Goal: Transaction & Acquisition: Purchase product/service

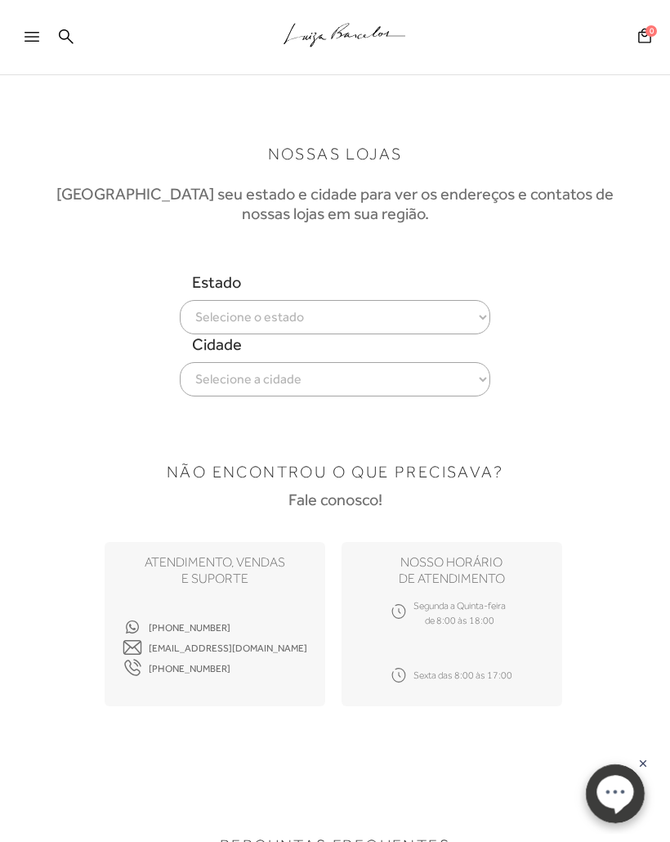
click at [21, 44] on div at bounding box center [27, 37] width 54 height 33
click at [35, 29] on div at bounding box center [39, 41] width 29 height 25
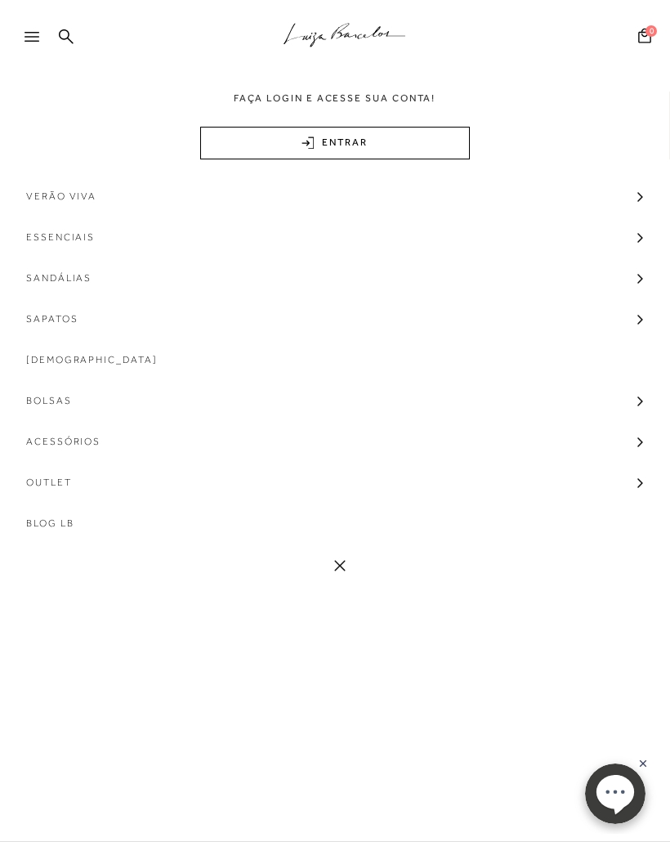
click at [644, 324] on link "Sapatos" at bounding box center [335, 318] width 670 height 41
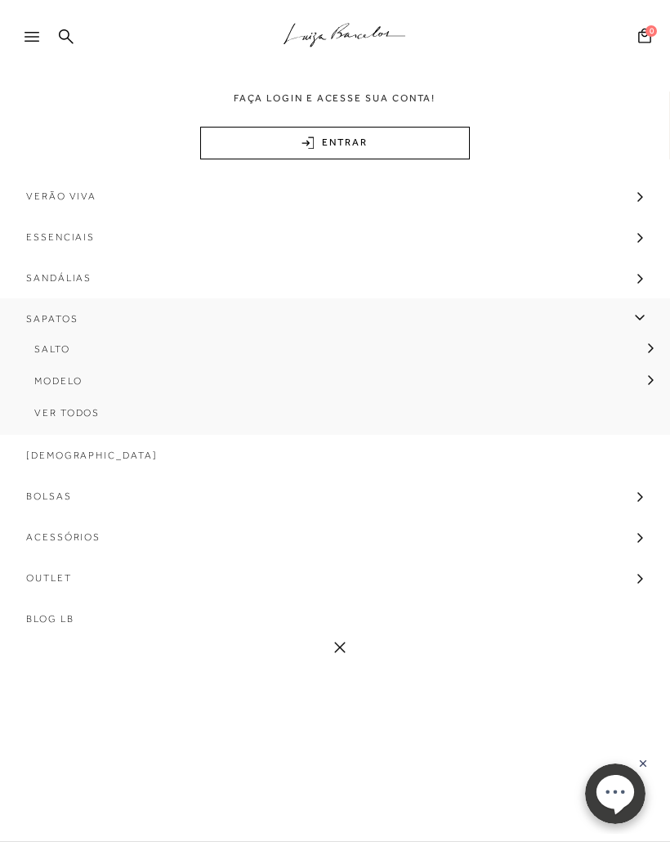
click at [651, 345] on icon at bounding box center [650, 347] width 5 height 9
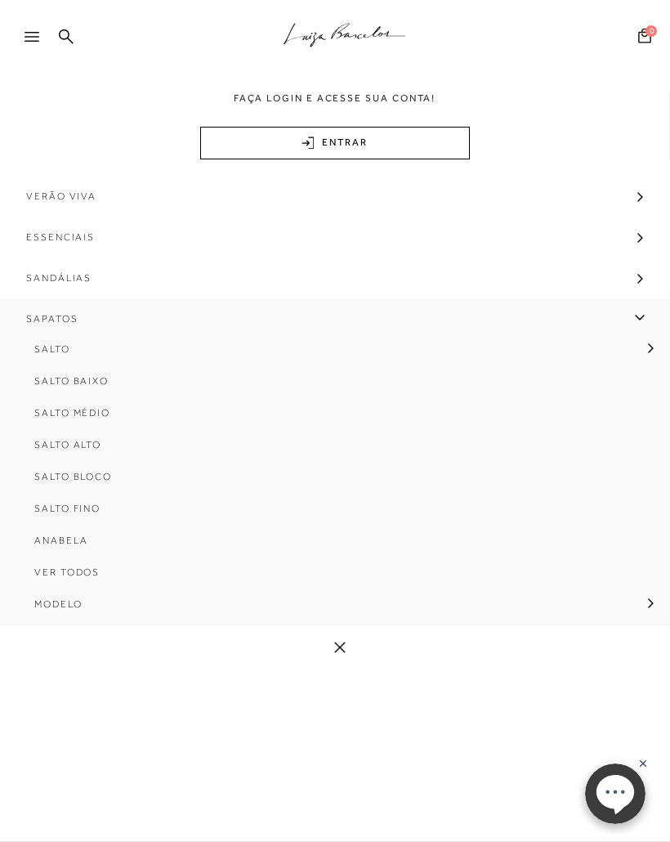
click at [110, 476] on span "Salto Bloco" at bounding box center [73, 476] width 78 height 11
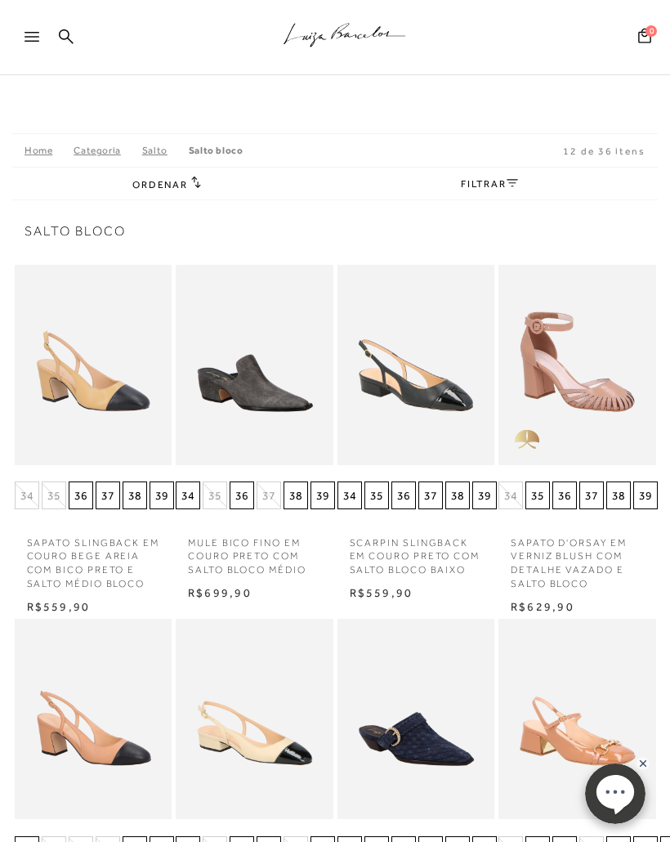
click at [509, 181] on icon at bounding box center [512, 183] width 11 height 8
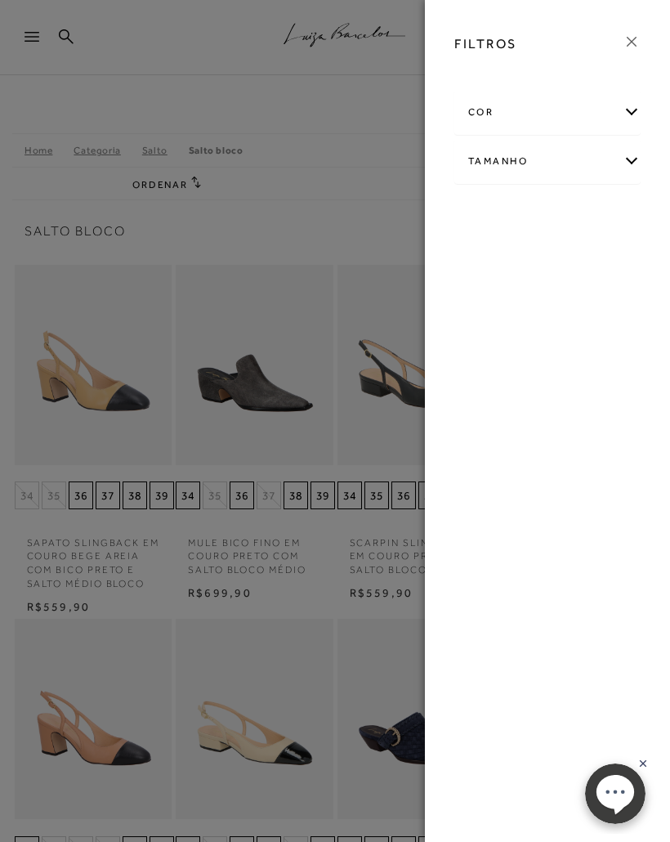
click at [637, 105] on div "cor" at bounding box center [547, 112] width 185 height 43
click at [526, 203] on span "BRANCO" at bounding box center [512, 208] width 55 height 12
click at [498, 203] on input "BRANCO" at bounding box center [489, 211] width 16 height 16
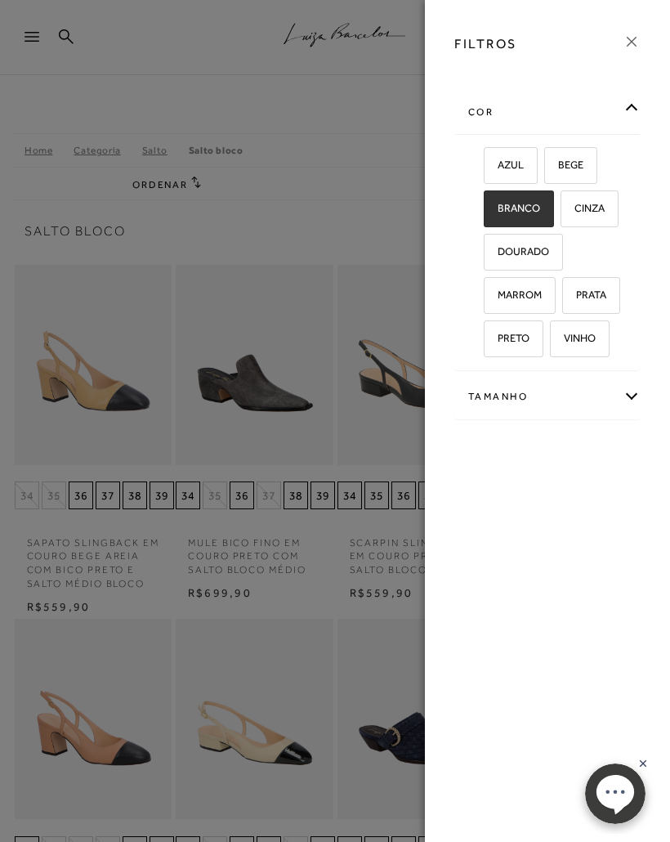
checkbox input "true"
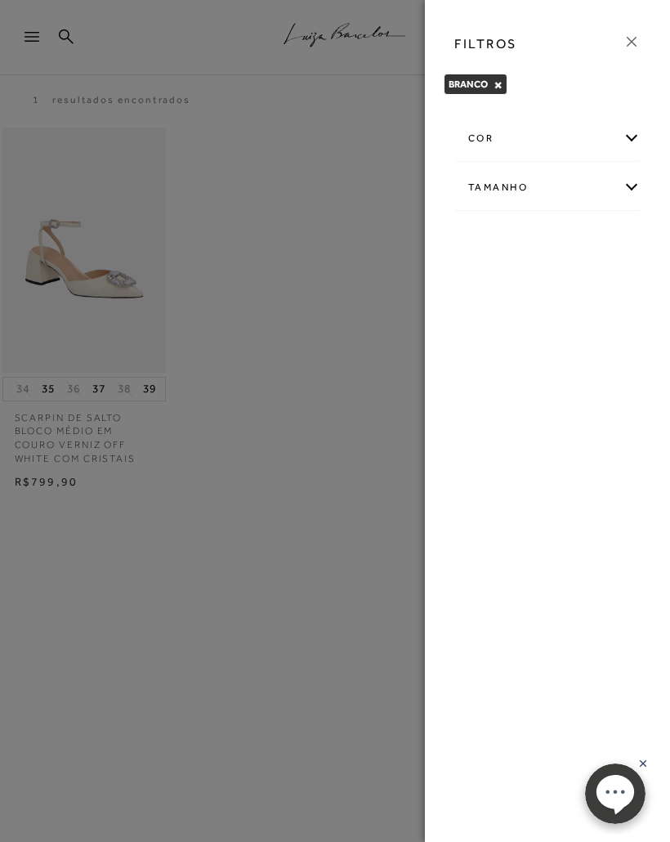
click at [67, 157] on div at bounding box center [335, 421] width 670 height 842
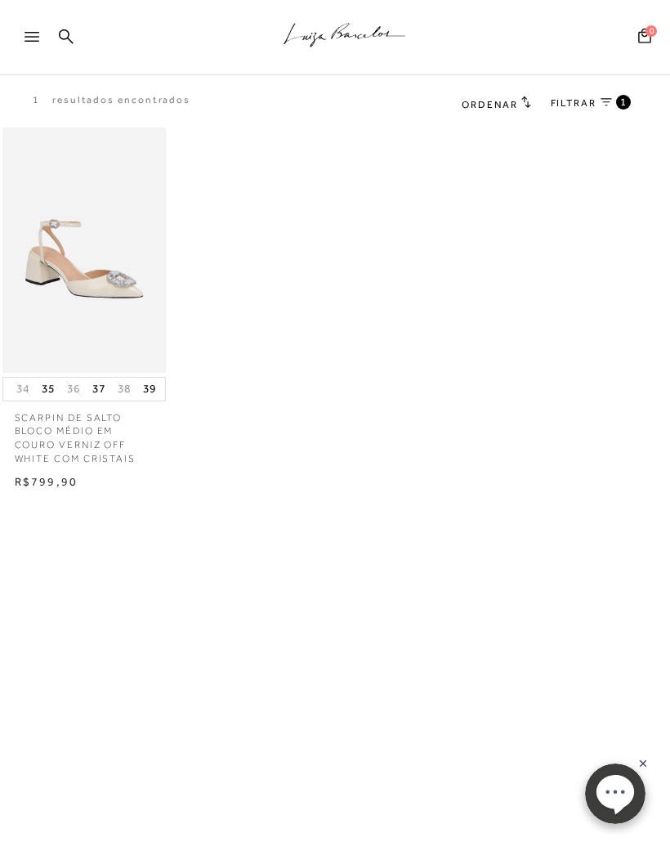
click at [21, 36] on div at bounding box center [27, 37] width 54 height 33
click at [29, 40] on icon at bounding box center [32, 37] width 15 height 10
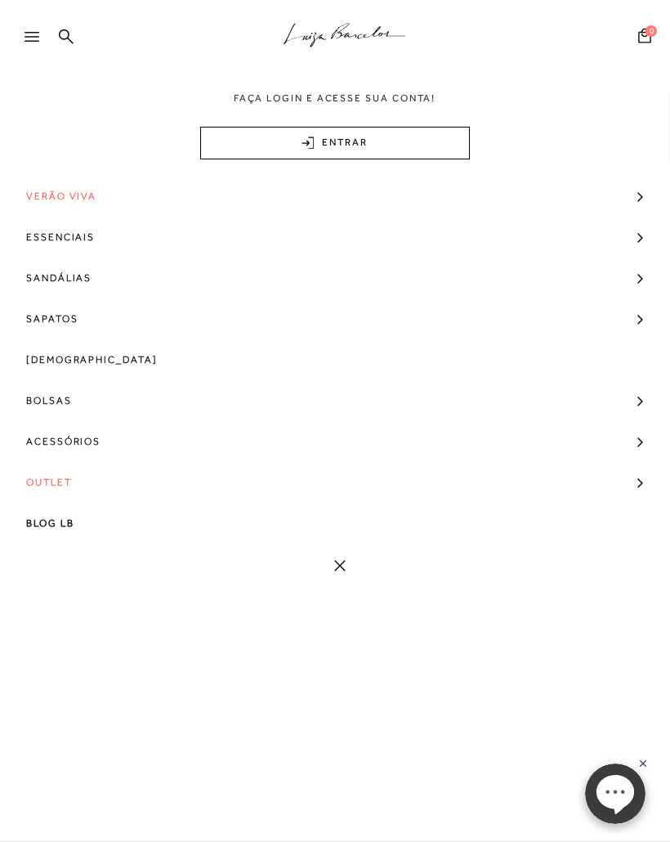
click at [636, 275] on link "Sandálias" at bounding box center [335, 277] width 670 height 41
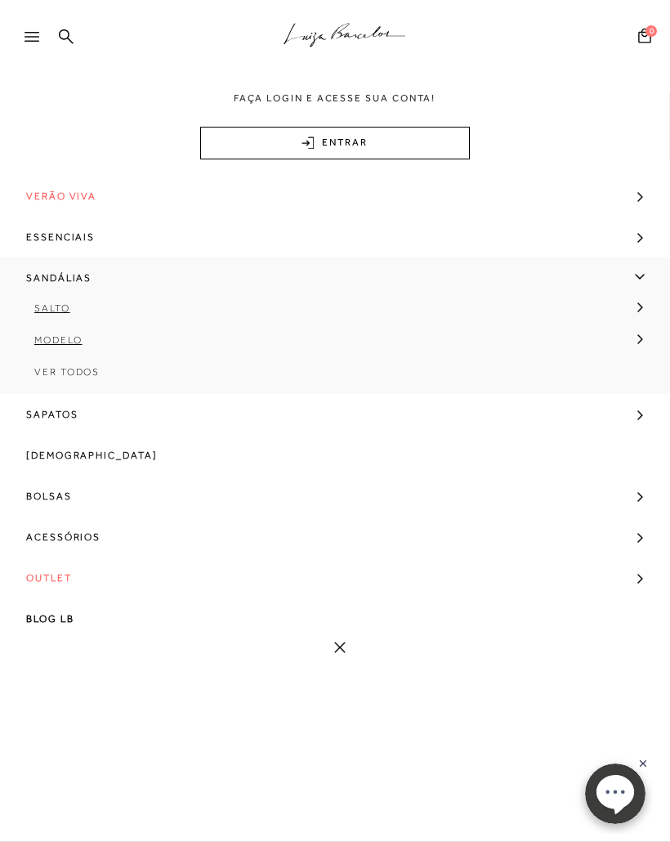
click at [641, 302] on icon at bounding box center [640, 307] width 6 height 10
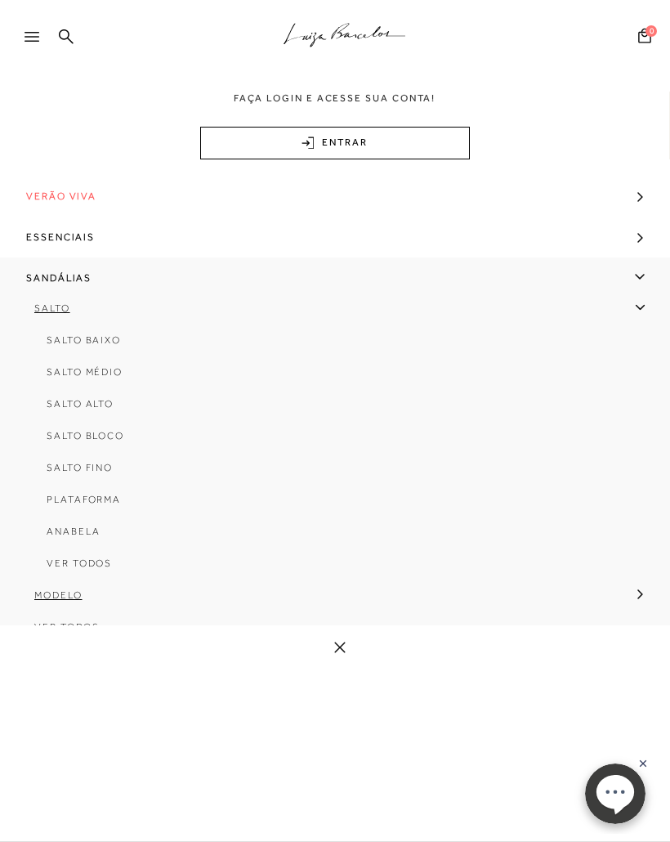
click at [114, 436] on span "Salto Bloco" at bounding box center [86, 435] width 78 height 11
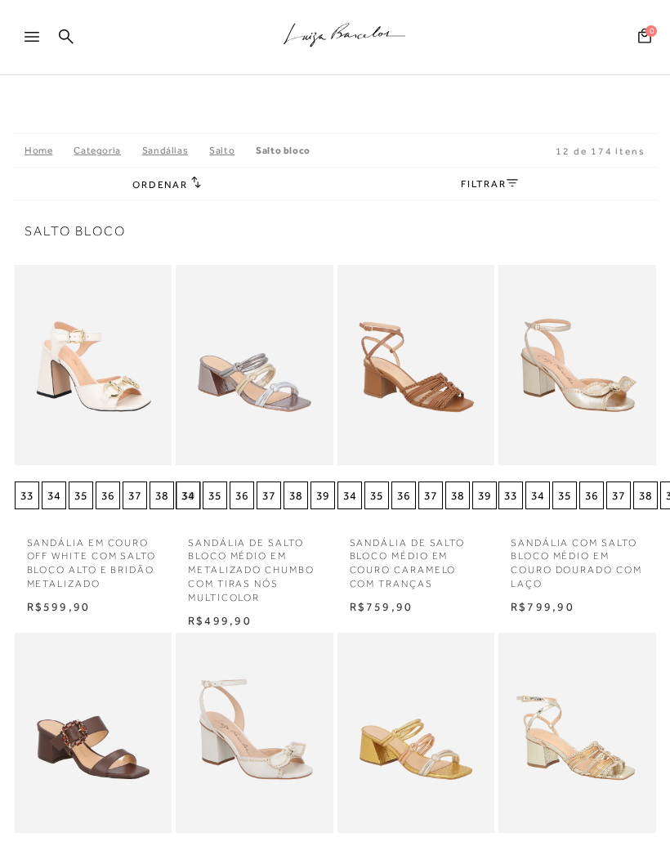
click at [467, 189] on link "FILTRAR" at bounding box center [489, 183] width 57 height 11
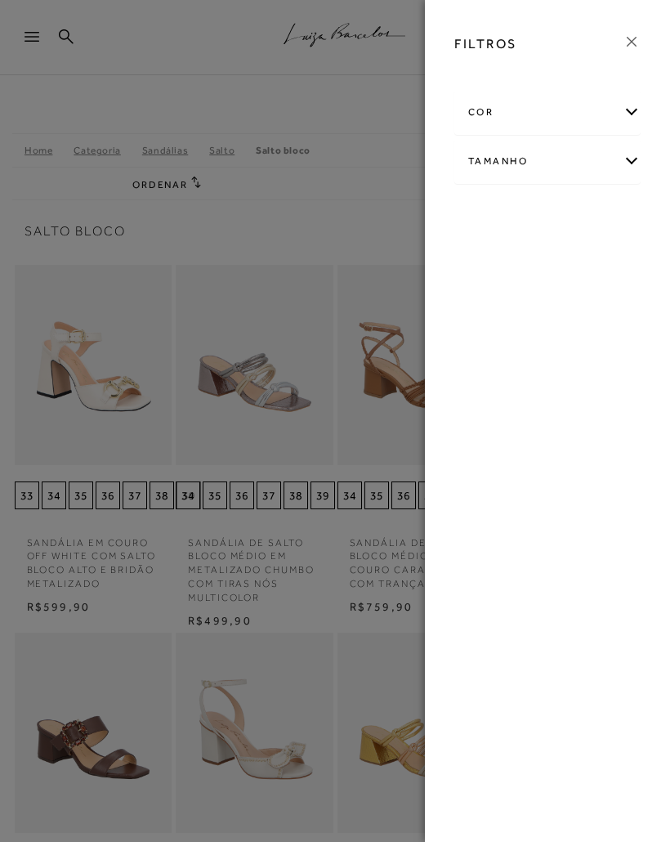
click at [642, 96] on div "cor AMARELO +" at bounding box center [547, 149] width 212 height 127
click at [630, 111] on div "cor" at bounding box center [547, 112] width 185 height 43
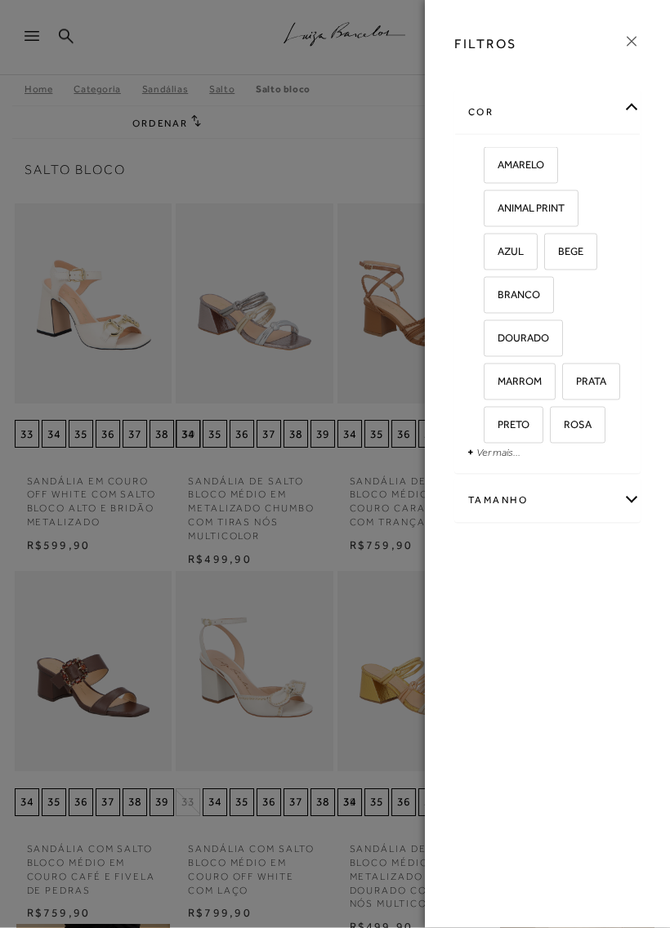
scroll to position [61, 0]
click at [530, 293] on span "BRANCO" at bounding box center [512, 295] width 55 height 12
click at [498, 293] on input "BRANCO" at bounding box center [489, 297] width 16 height 16
checkbox input "true"
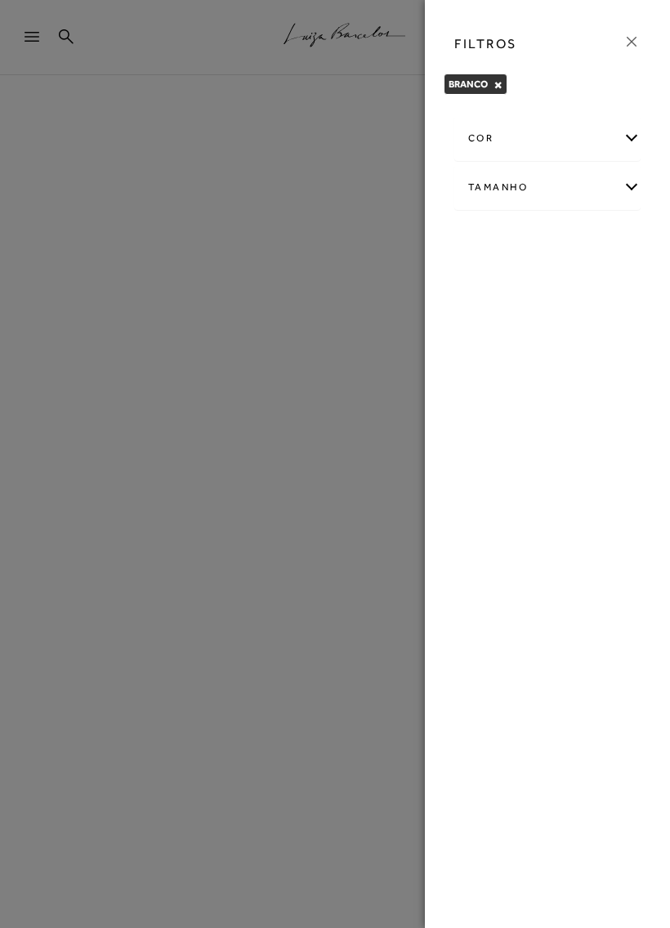
click at [635, 139] on div "cor" at bounding box center [547, 138] width 185 height 43
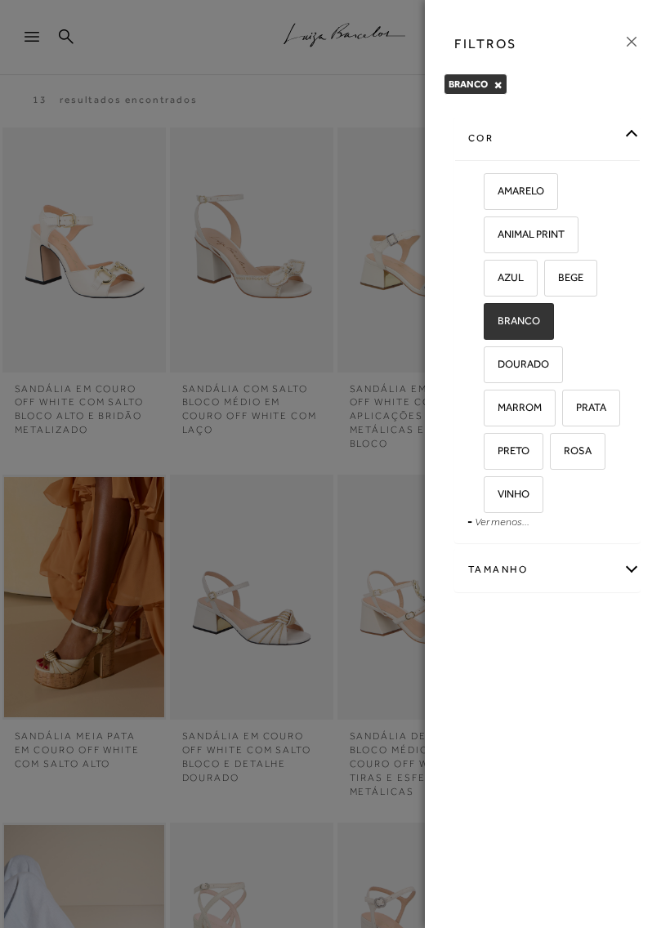
click at [471, 524] on span "-" at bounding box center [469, 521] width 5 height 13
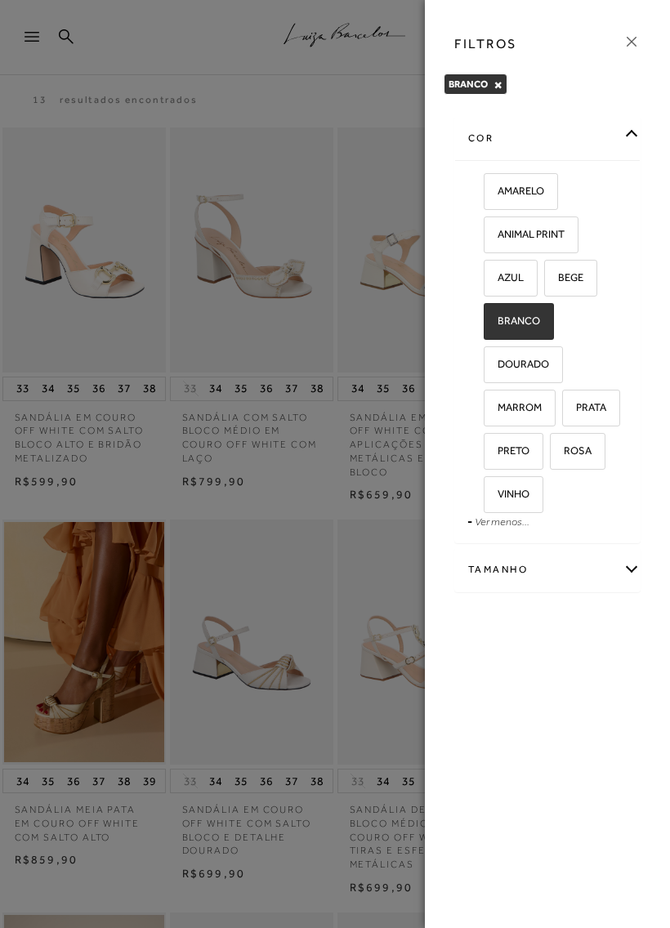
click at [633, 136] on div "cor" at bounding box center [547, 138] width 185 height 43
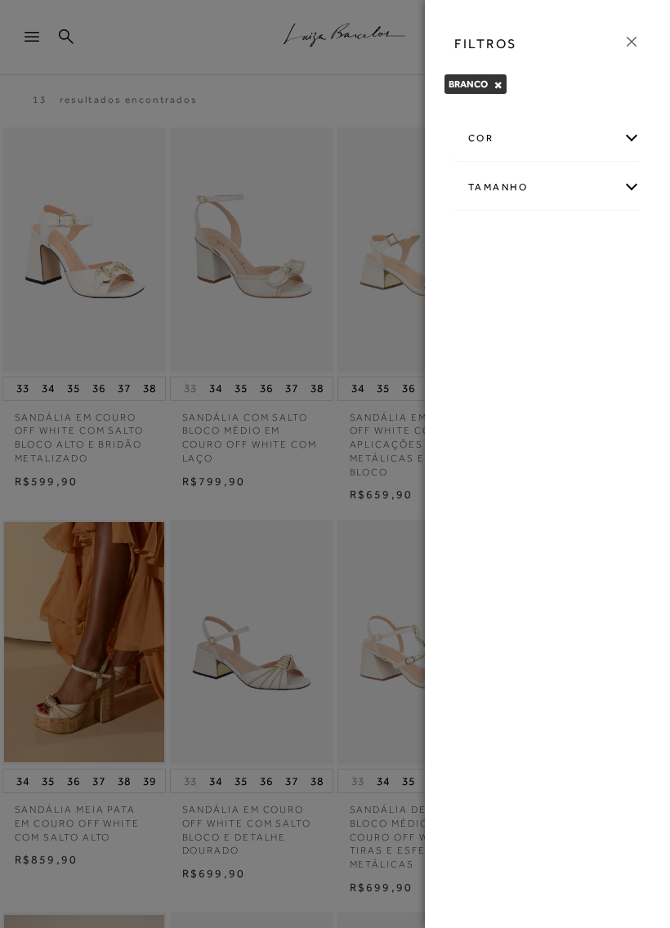
click at [300, 526] on div at bounding box center [335, 464] width 670 height 928
